Goal: Task Accomplishment & Management: Use online tool/utility

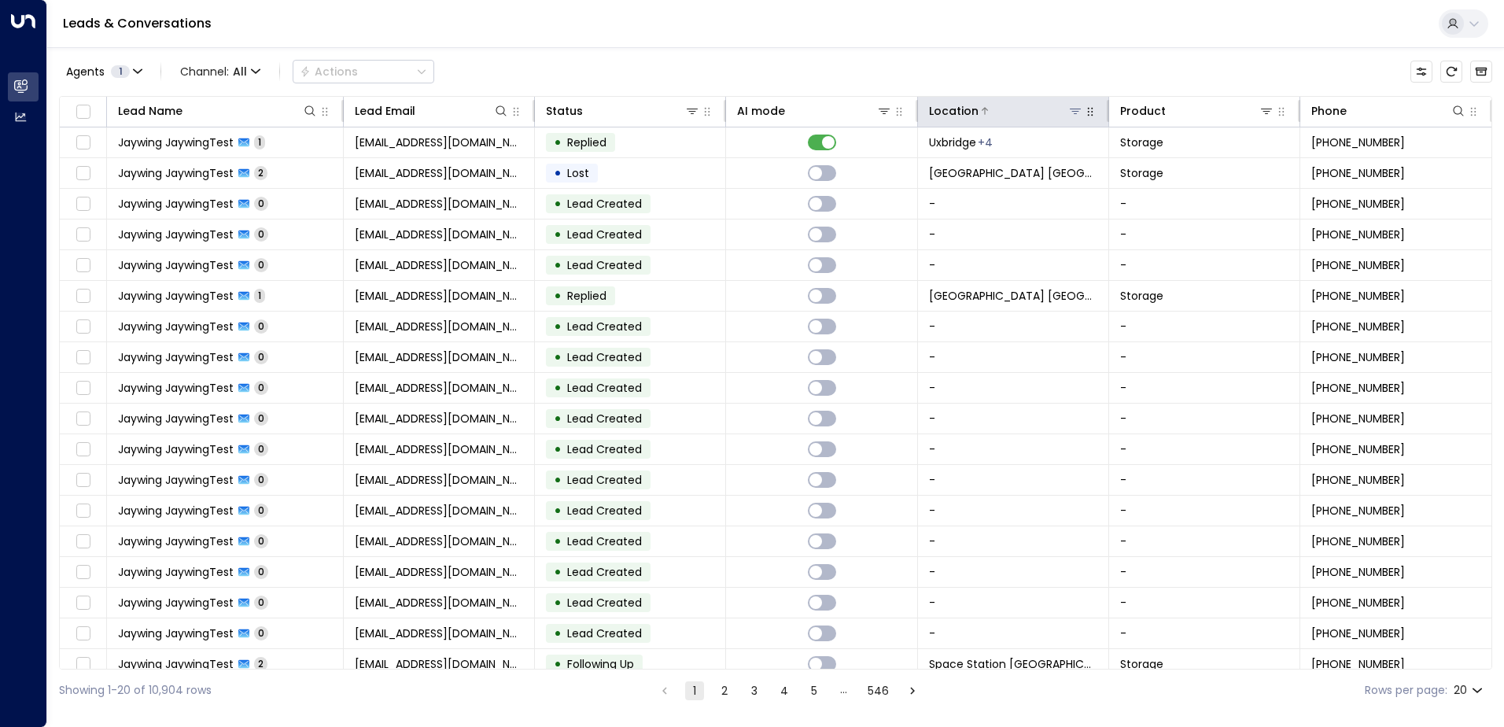
click at [746, 112] on icon at bounding box center [1075, 111] width 13 height 13
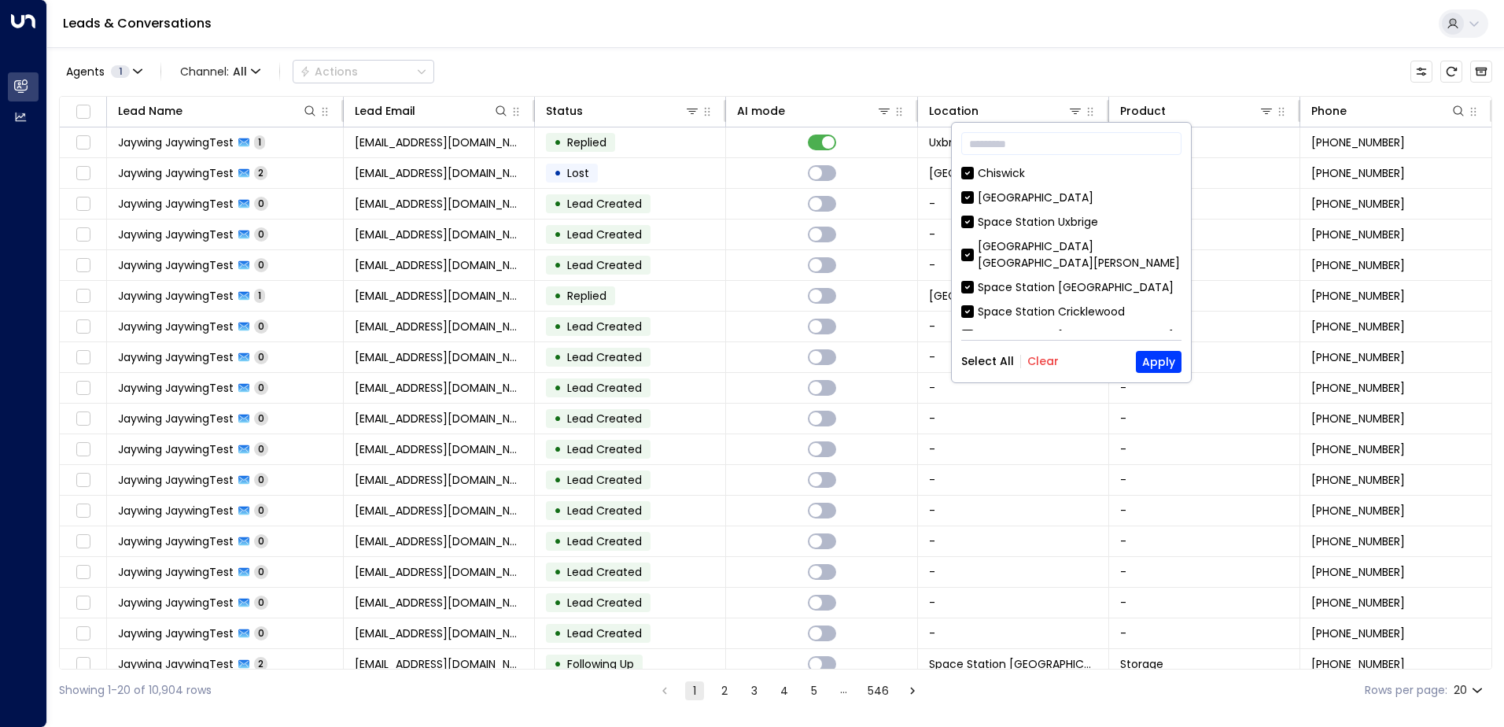
click at [746, 356] on button "Clear" at bounding box center [1042, 361] width 31 height 13
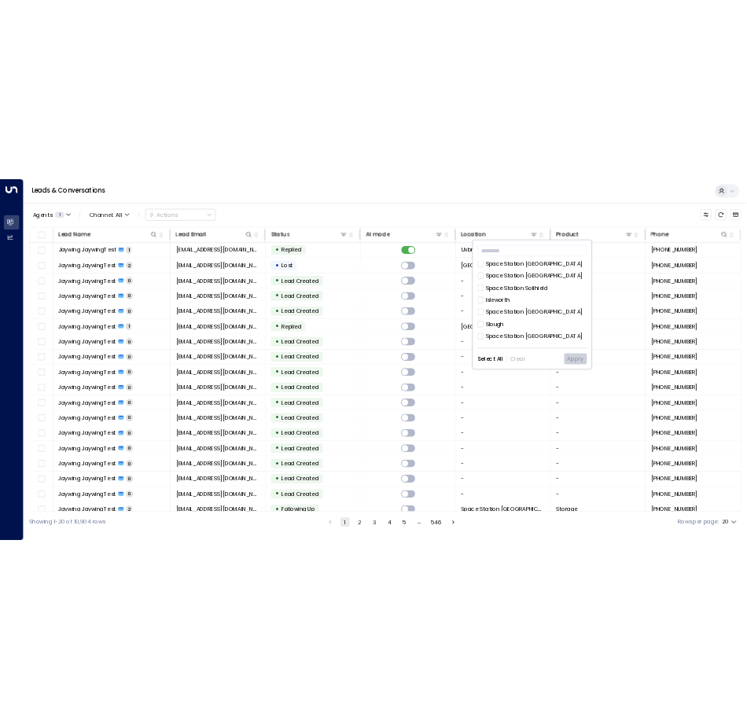
scroll to position [472, 0]
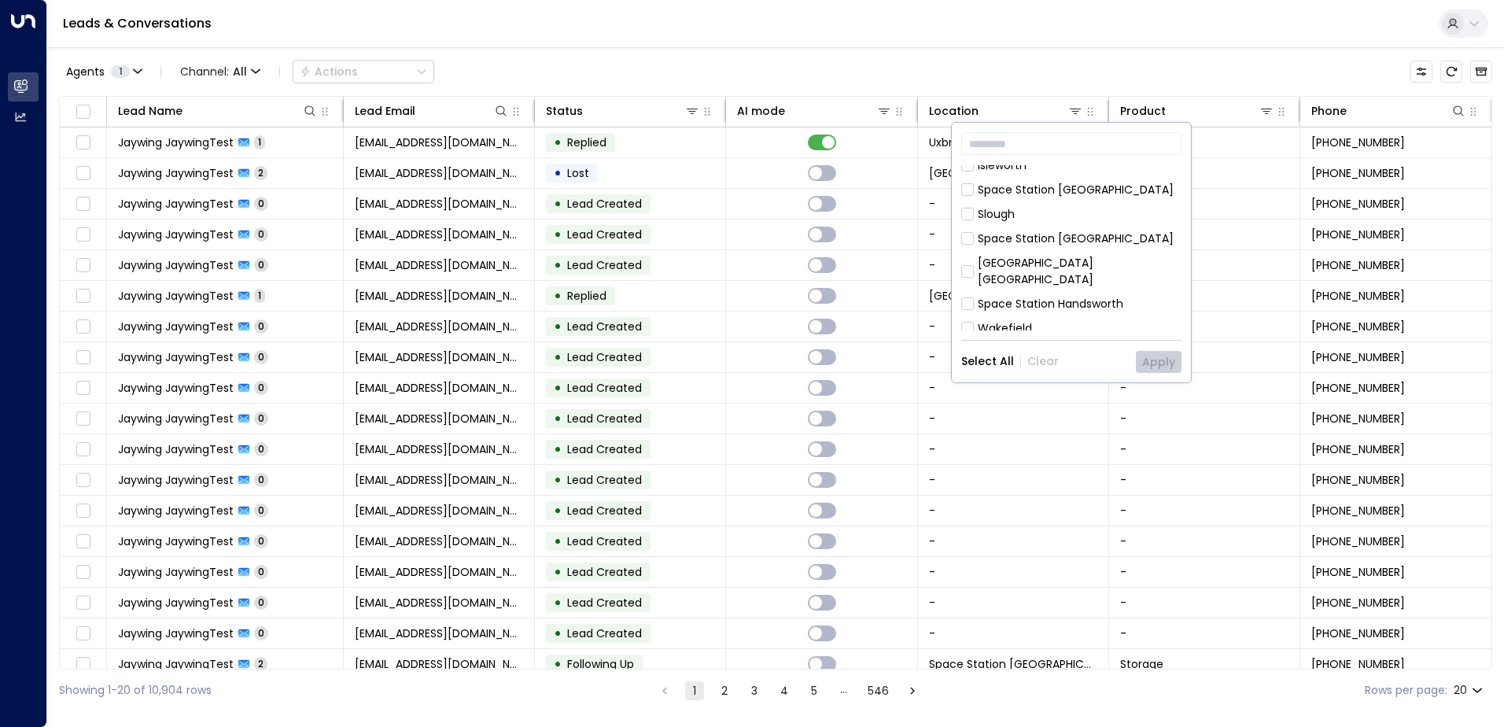
click at [746, 255] on div "[GEOGRAPHIC_DATA] [GEOGRAPHIC_DATA]" at bounding box center [1080, 271] width 204 height 33
click at [746, 358] on button "Apply" at bounding box center [1159, 362] width 46 height 22
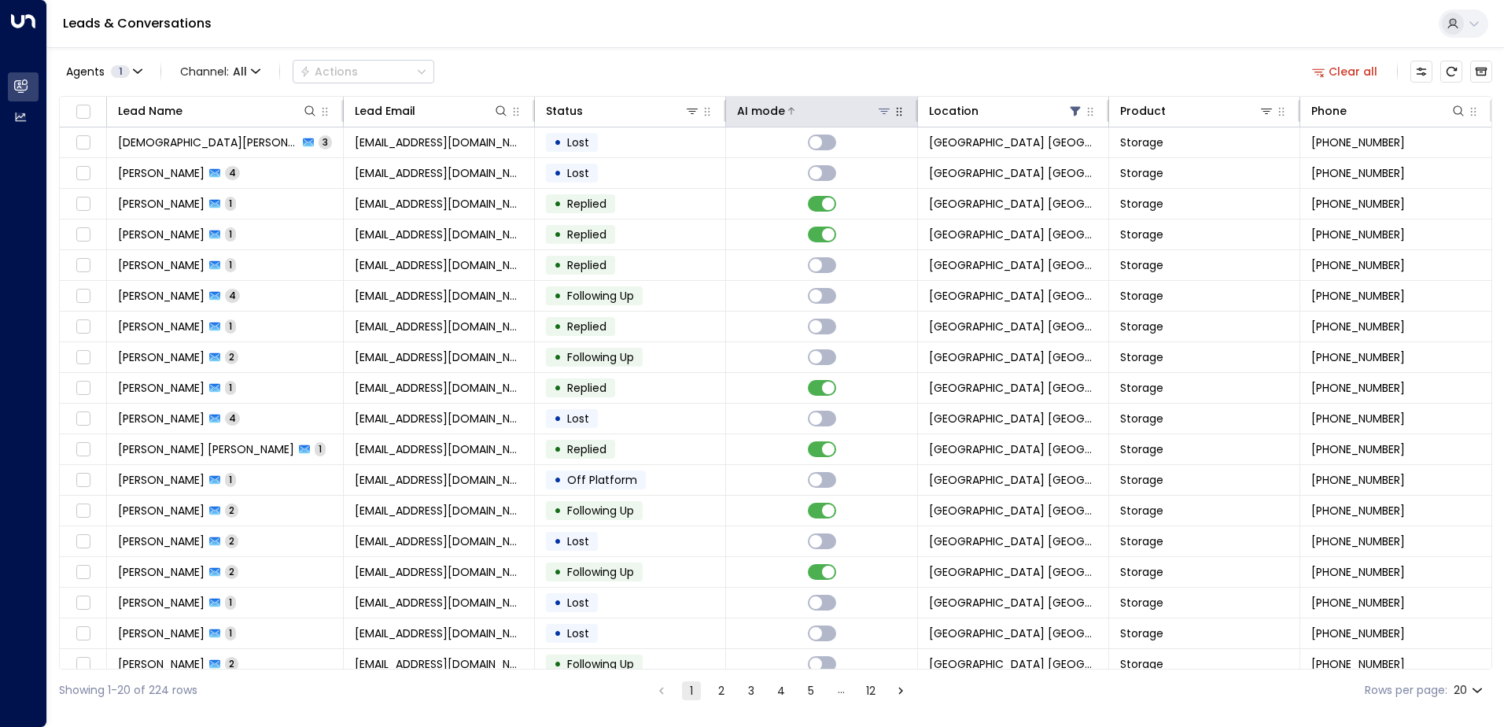
click at [746, 108] on div at bounding box center [838, 111] width 106 height 16
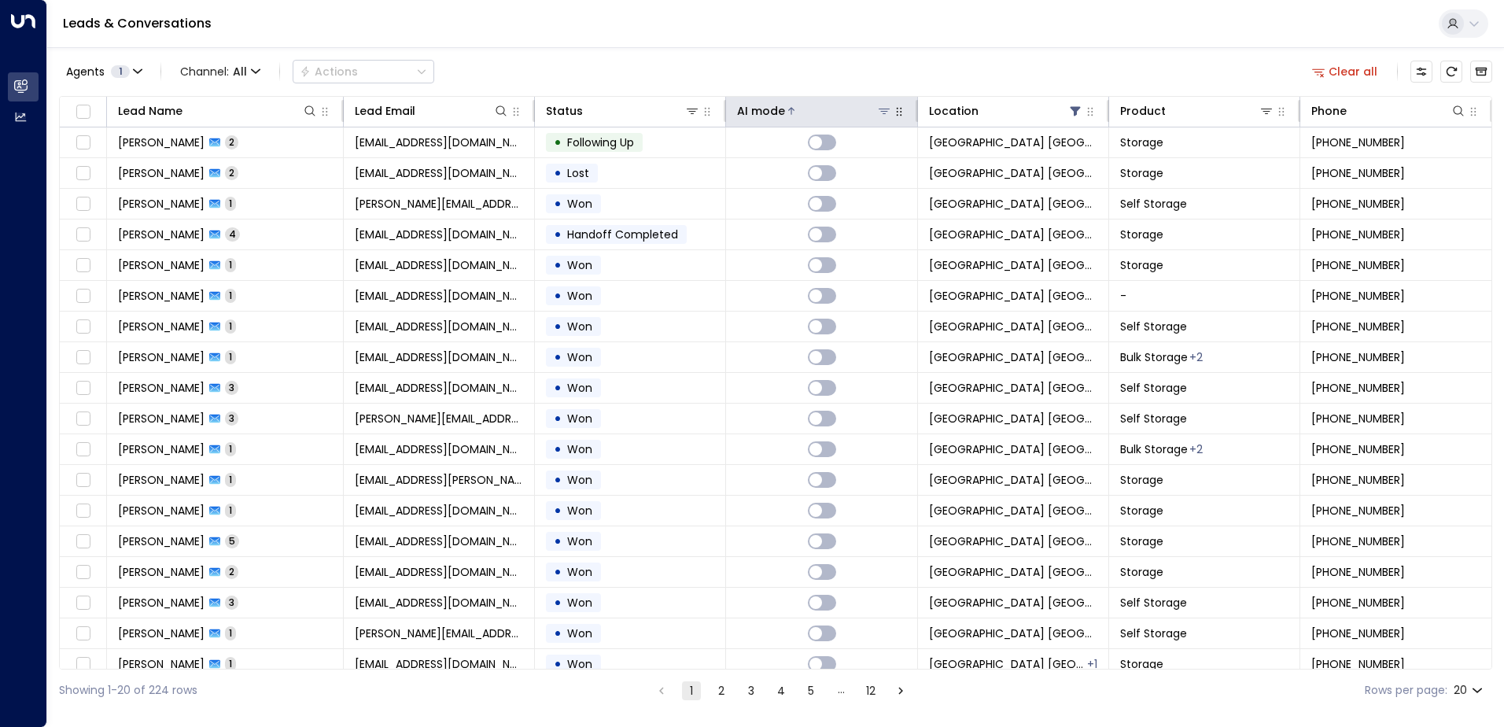
click at [746, 112] on div at bounding box center [838, 111] width 106 height 16
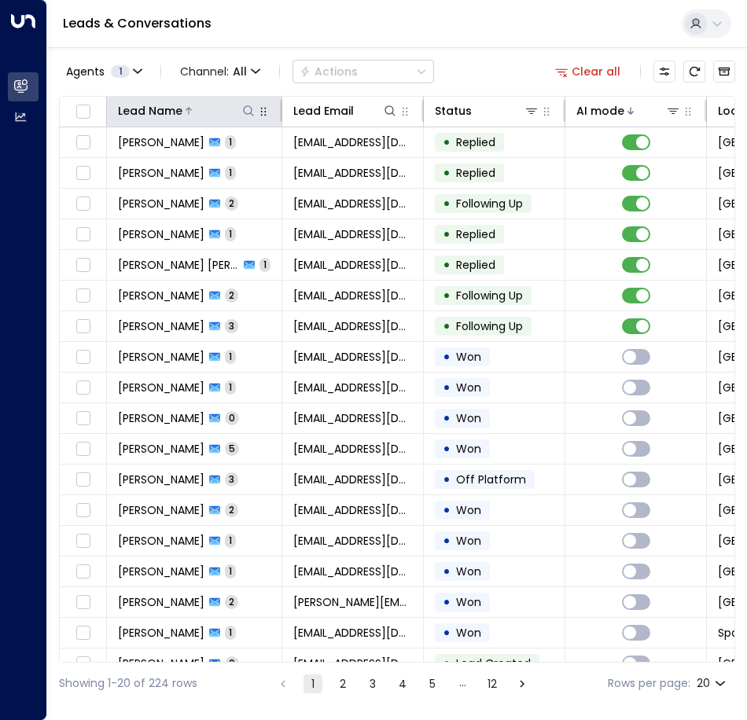
click at [246, 107] on icon at bounding box center [248, 111] width 13 height 13
type input "*******"
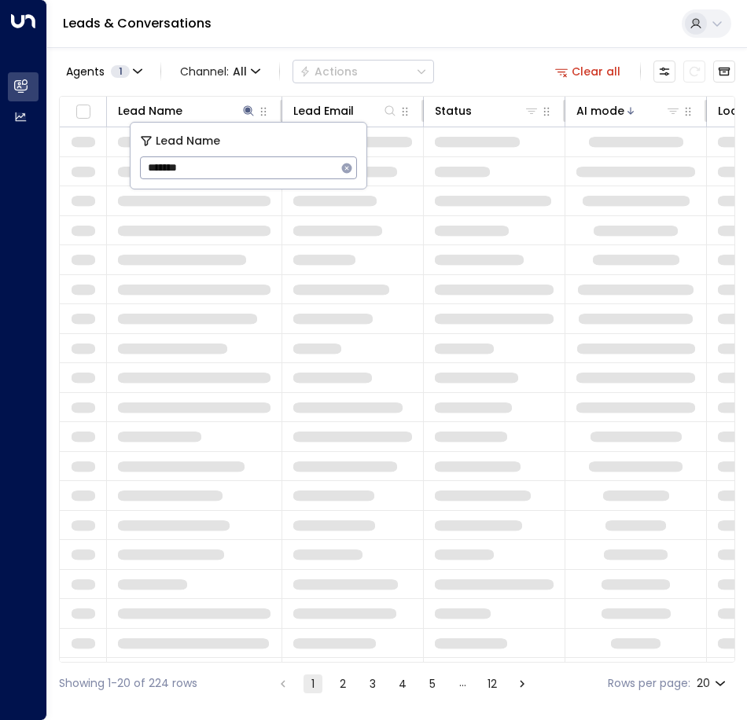
click at [484, 64] on div "Agents 1 Channel: All Actions Clear all" at bounding box center [397, 71] width 676 height 33
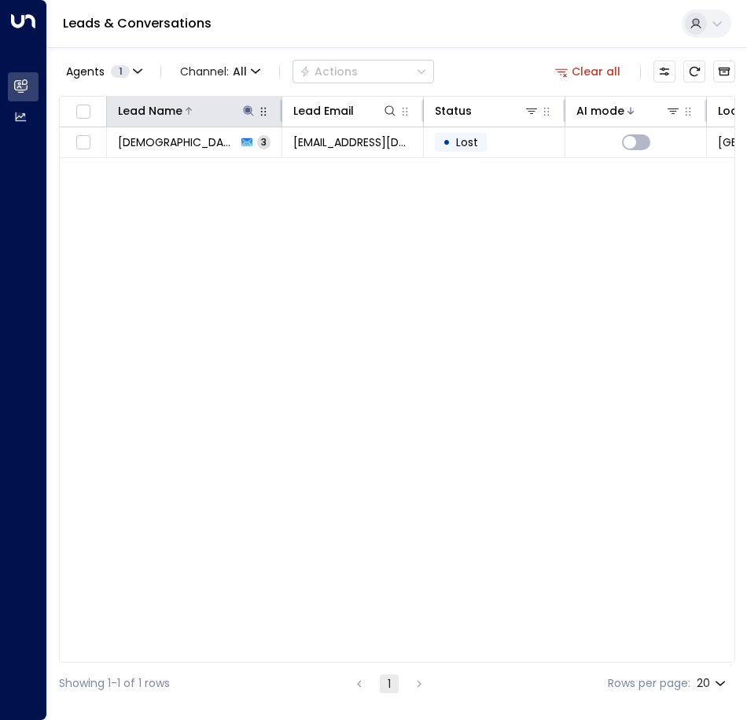
click at [248, 112] on icon at bounding box center [248, 110] width 10 height 10
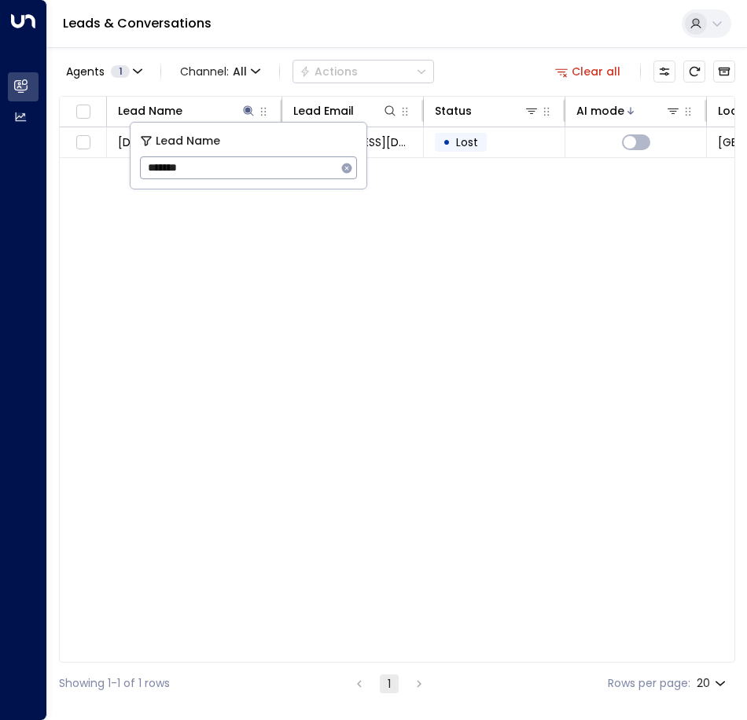
drag, startPoint x: 232, startPoint y: 166, endPoint x: 105, endPoint y: 163, distance: 126.7
click at [106, 163] on body "Overview Leads & Conversations Leads & Conversations Analytics Analytics Leads …" at bounding box center [373, 352] width 747 height 705
drag, startPoint x: 171, startPoint y: 164, endPoint x: 154, endPoint y: 160, distance: 16.8
click at [146, 162] on input "*******" at bounding box center [238, 167] width 197 height 29
type input "******"
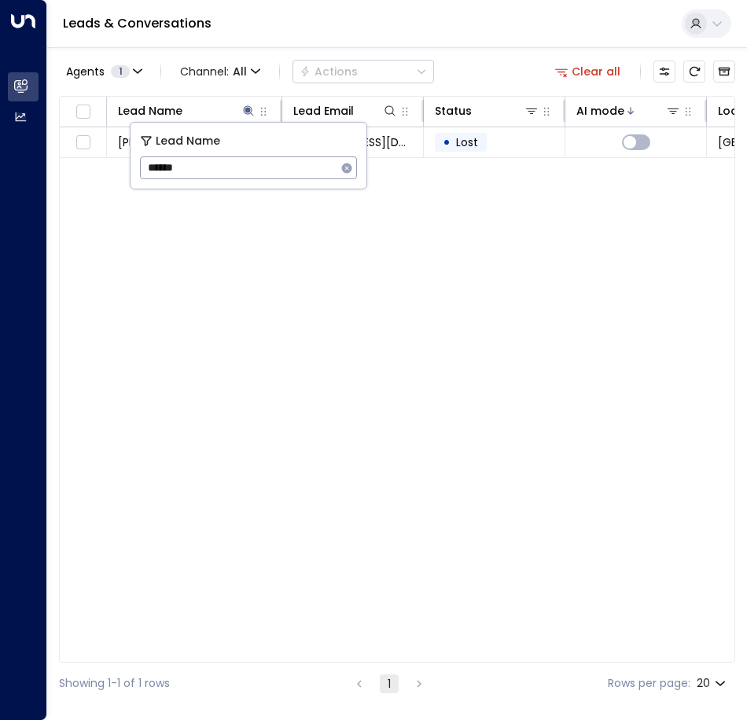
click at [281, 50] on div "Agents 1 Channel: All Actions Clear all Lead Name Lead Email Status AI mode Loc…" at bounding box center [397, 375] width 676 height 657
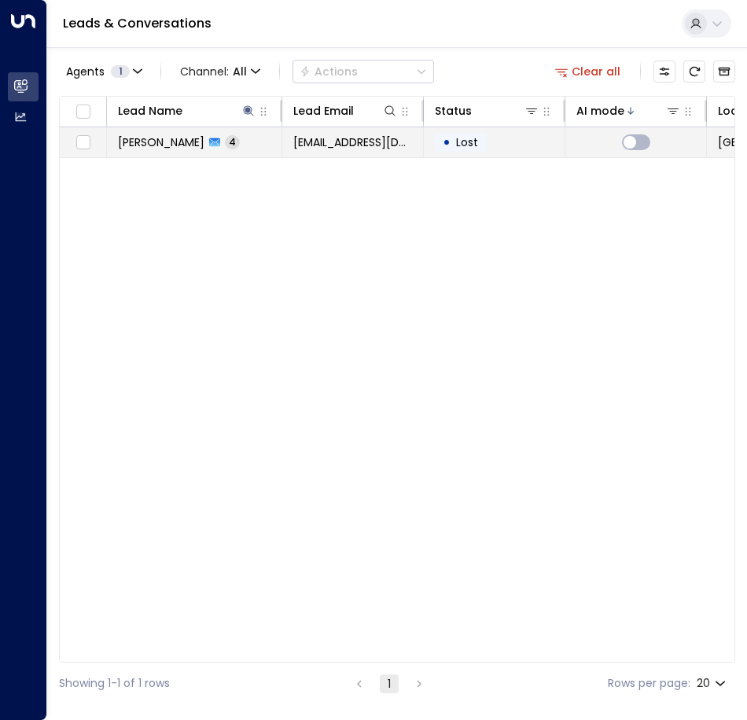
click at [301, 144] on span "[EMAIL_ADDRESS][DOMAIN_NAME]" at bounding box center [352, 142] width 119 height 16
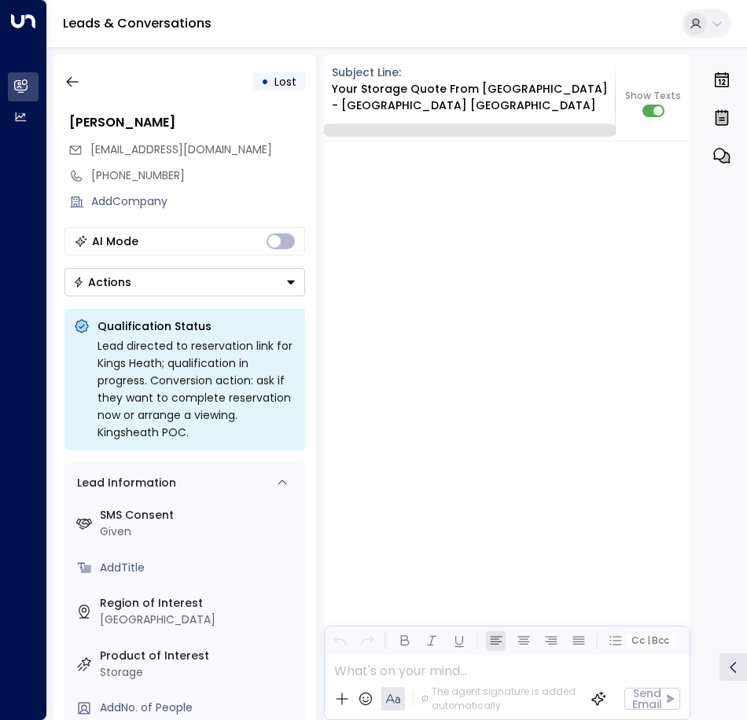
scroll to position [2752, 0]
